Goal: Task Accomplishment & Management: Manage account settings

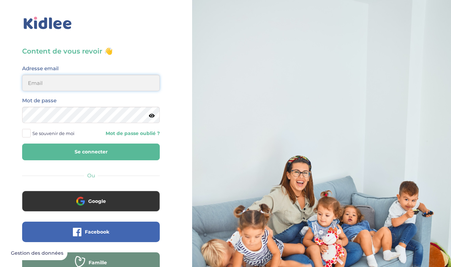
type input "louise.hadjene@outlook.fr"
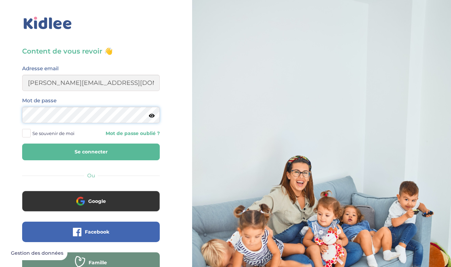
click at [91, 152] on button "Se connecter" at bounding box center [91, 151] width 138 height 17
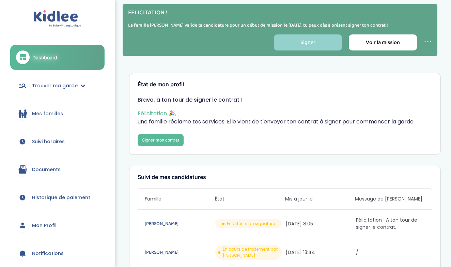
scroll to position [3, 0]
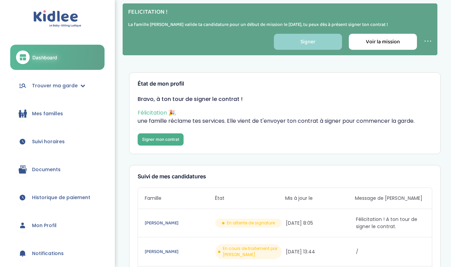
click at [164, 137] on link "Signer mon contrat" at bounding box center [161, 139] width 46 height 12
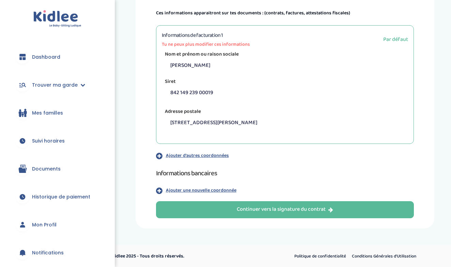
scroll to position [136, 0]
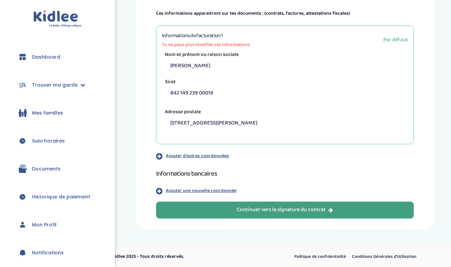
click at [279, 211] on div "Continuer vers la signature du contrat" at bounding box center [285, 210] width 96 height 8
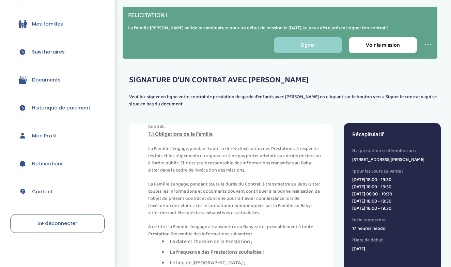
scroll to position [1814, 0]
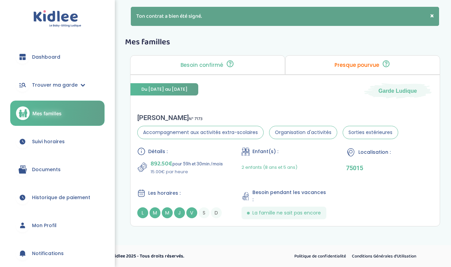
click at [38, 169] on span "Documents" at bounding box center [46, 169] width 29 height 7
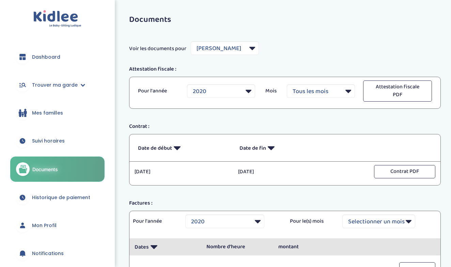
select select "778"
select select "2020"
click at [47, 195] on span "Historique de paiement" at bounding box center [61, 197] width 58 height 7
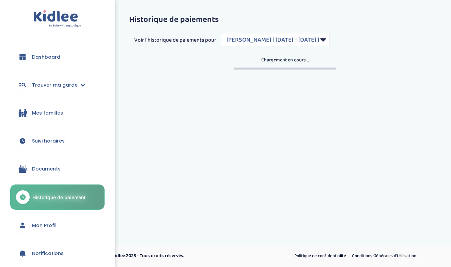
select select "330"
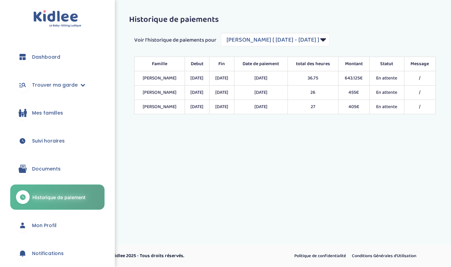
click at [56, 55] on span "Dashboard" at bounding box center [46, 56] width 28 height 7
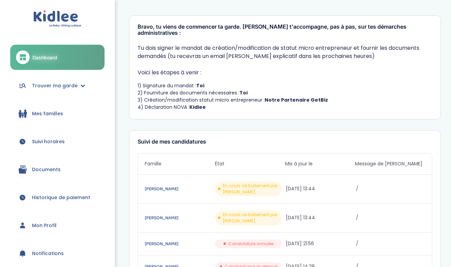
click at [51, 222] on span "Mon Profil" at bounding box center [44, 225] width 25 height 7
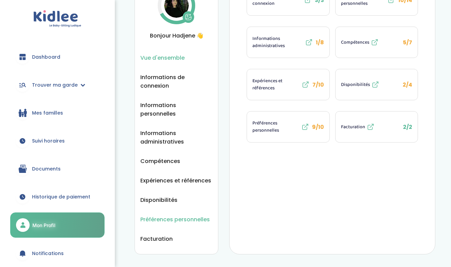
scroll to position [45, 0]
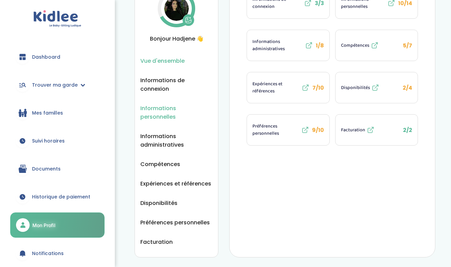
click at [171, 111] on span "Informations personnelles" at bounding box center [176, 112] width 72 height 17
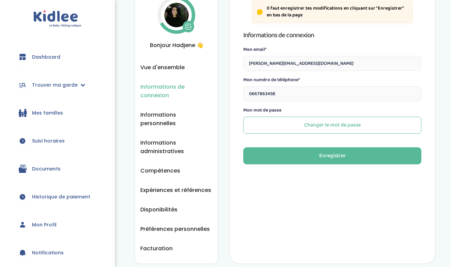
scroll to position [33, 0]
